Goal: Navigation & Orientation: Find specific page/section

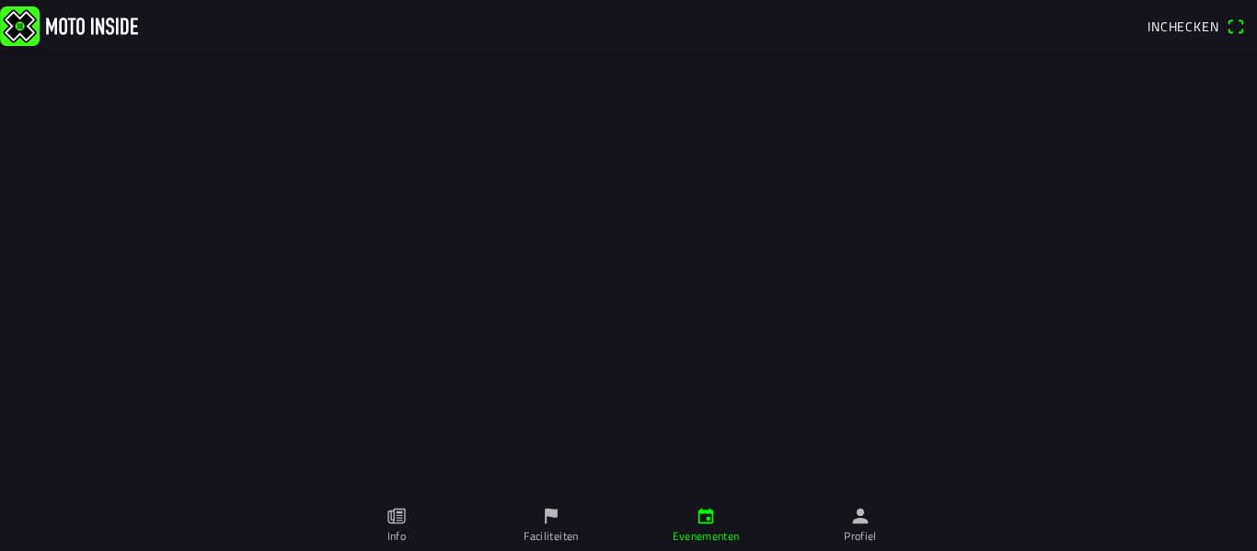
click at [721, 522] on link "Evenementen" at bounding box center [705, 526] width 155 height 52
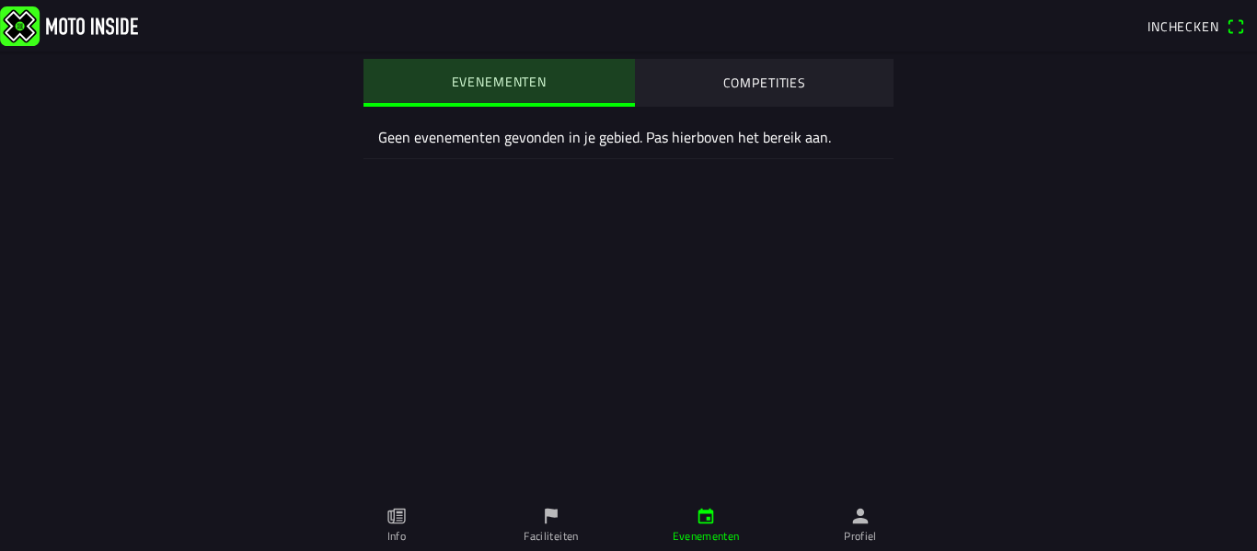
click at [0, 0] on slot "EVENEMENTEN" at bounding box center [0, 0] width 0 height 0
